Goal: Find specific page/section: Find specific page/section

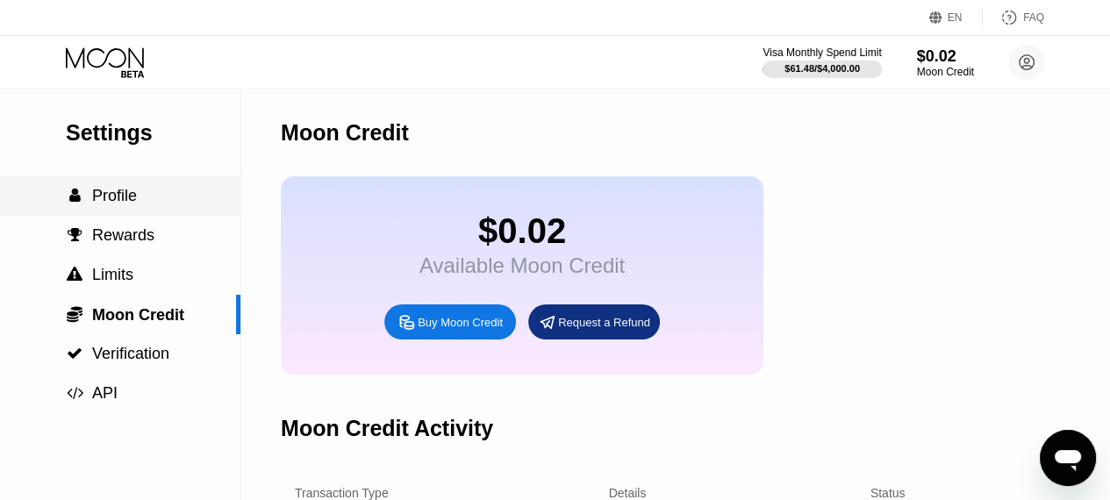
click at [82, 197] on div "" at bounding box center [75, 196] width 18 height 16
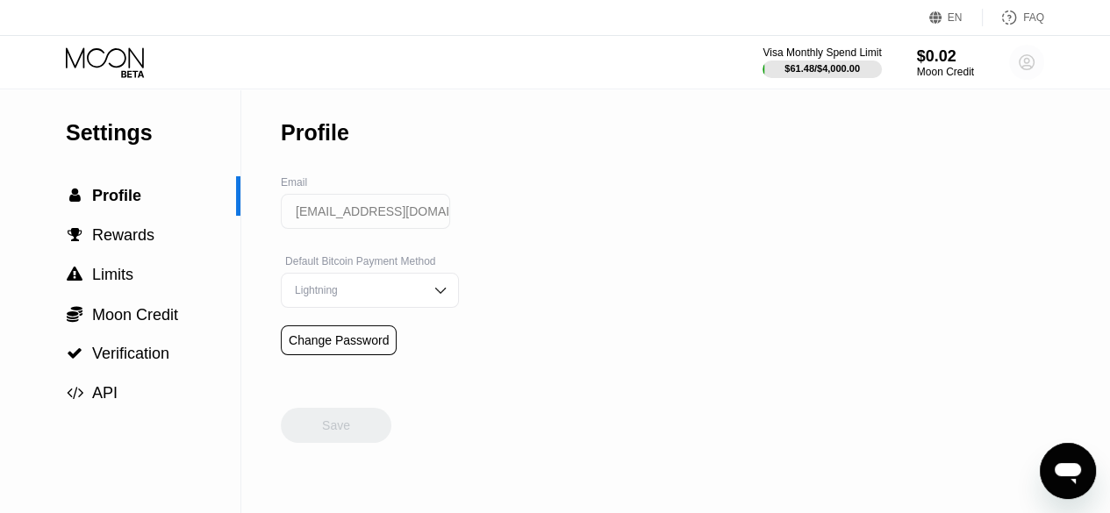
click at [1010, 52] on icon at bounding box center [1026, 62] width 35 height 35
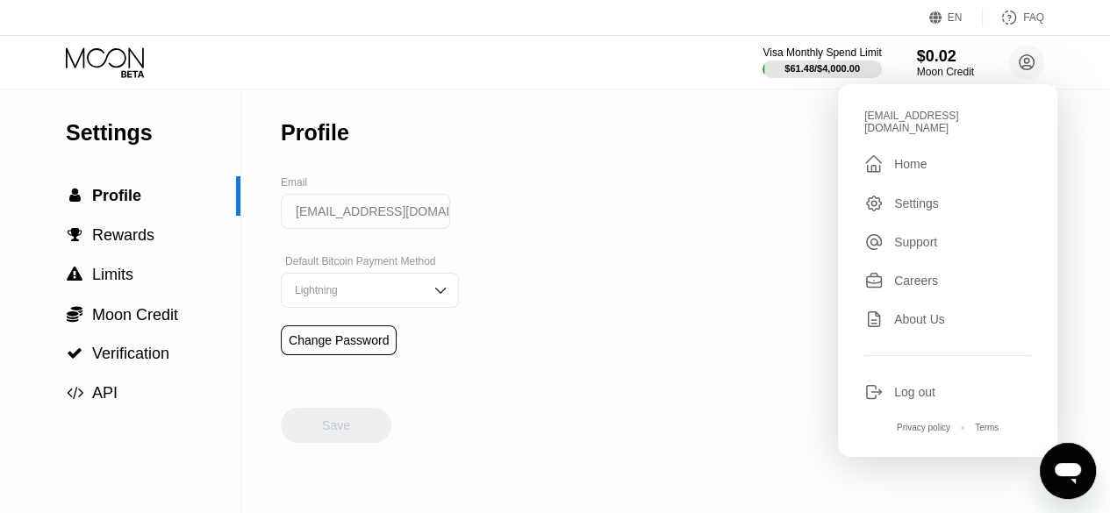
click at [923, 154] on div " Home" at bounding box center [947, 164] width 167 height 21
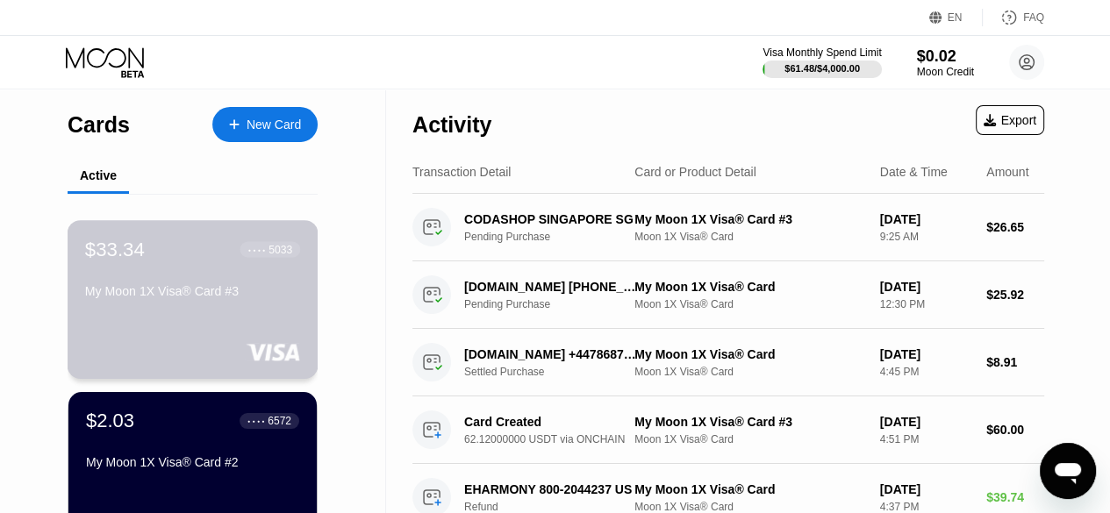
click at [112, 290] on div "My Moon 1X Visa® Card #3" at bounding box center [192, 291] width 215 height 14
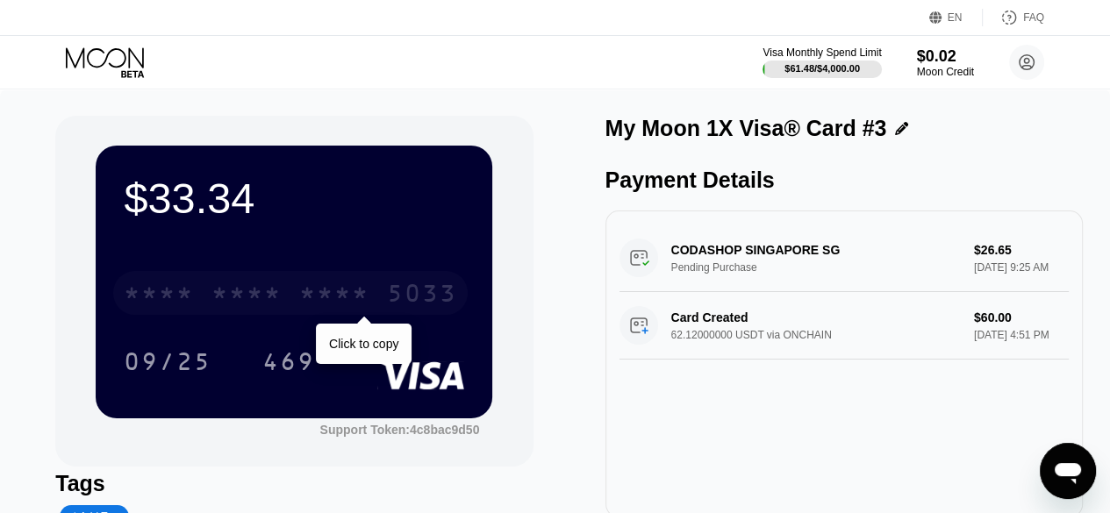
click at [216, 308] on div "* * * *" at bounding box center [246, 296] width 70 height 28
